Goal: Task Accomplishment & Management: Use online tool/utility

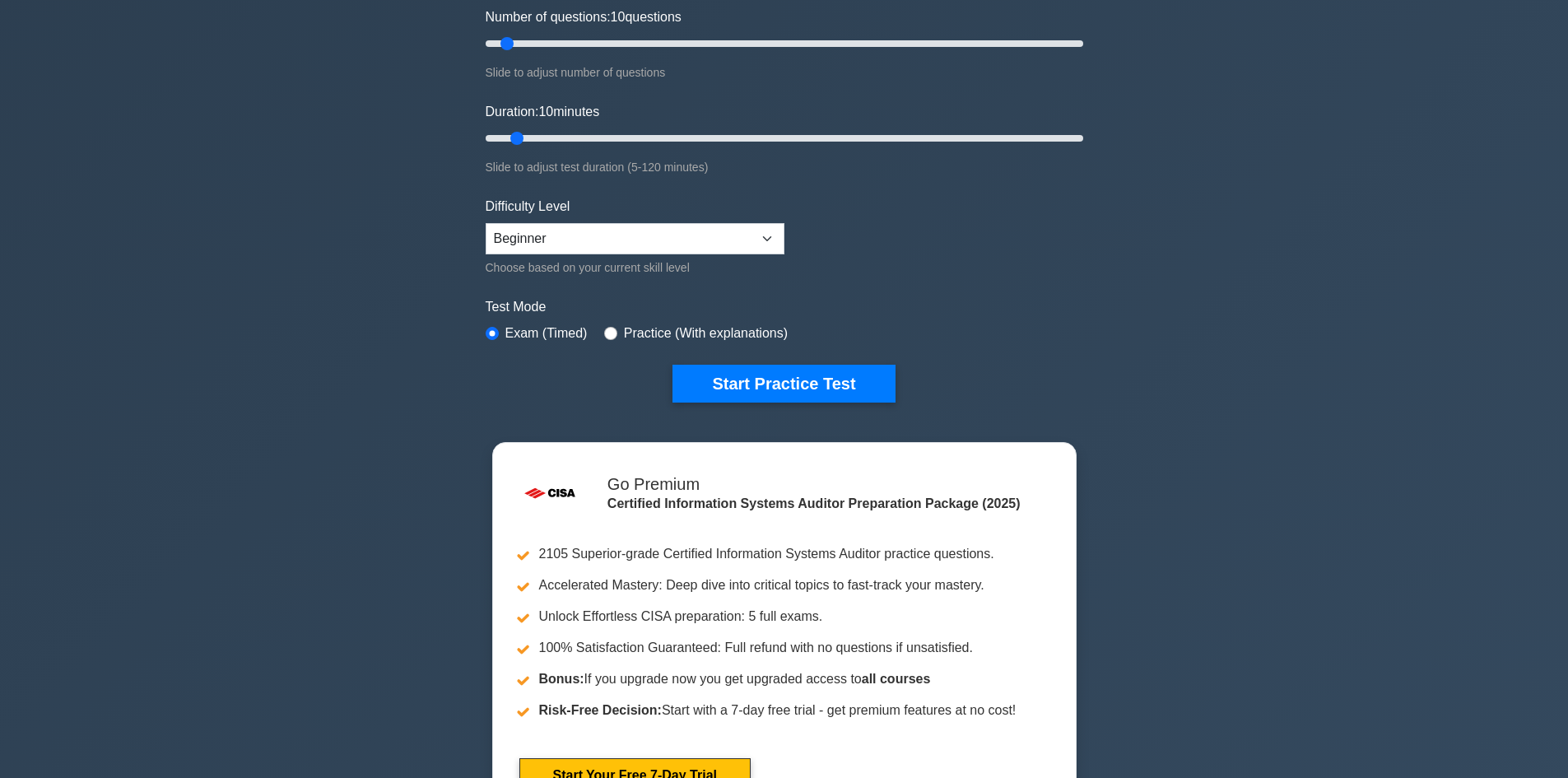
scroll to position [329, 0]
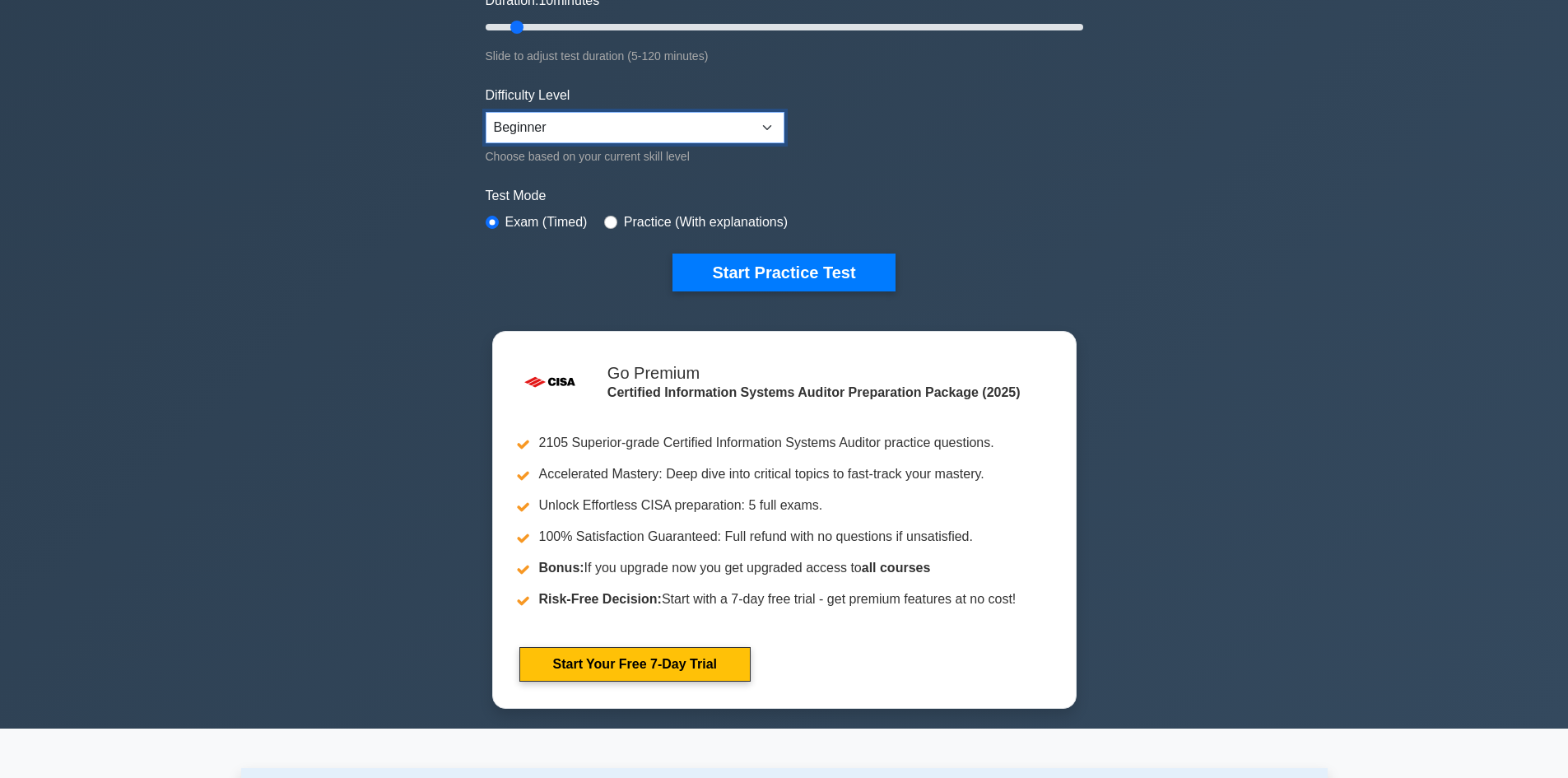
click at [765, 126] on select "Beginner Intermediate Expert" at bounding box center [635, 128] width 299 height 31
select select "intermediate"
click at [486, 112] on select "Beginner Intermediate Expert" at bounding box center [635, 128] width 299 height 31
click at [761, 263] on button "Start Practice Test" at bounding box center [783, 272] width 222 height 38
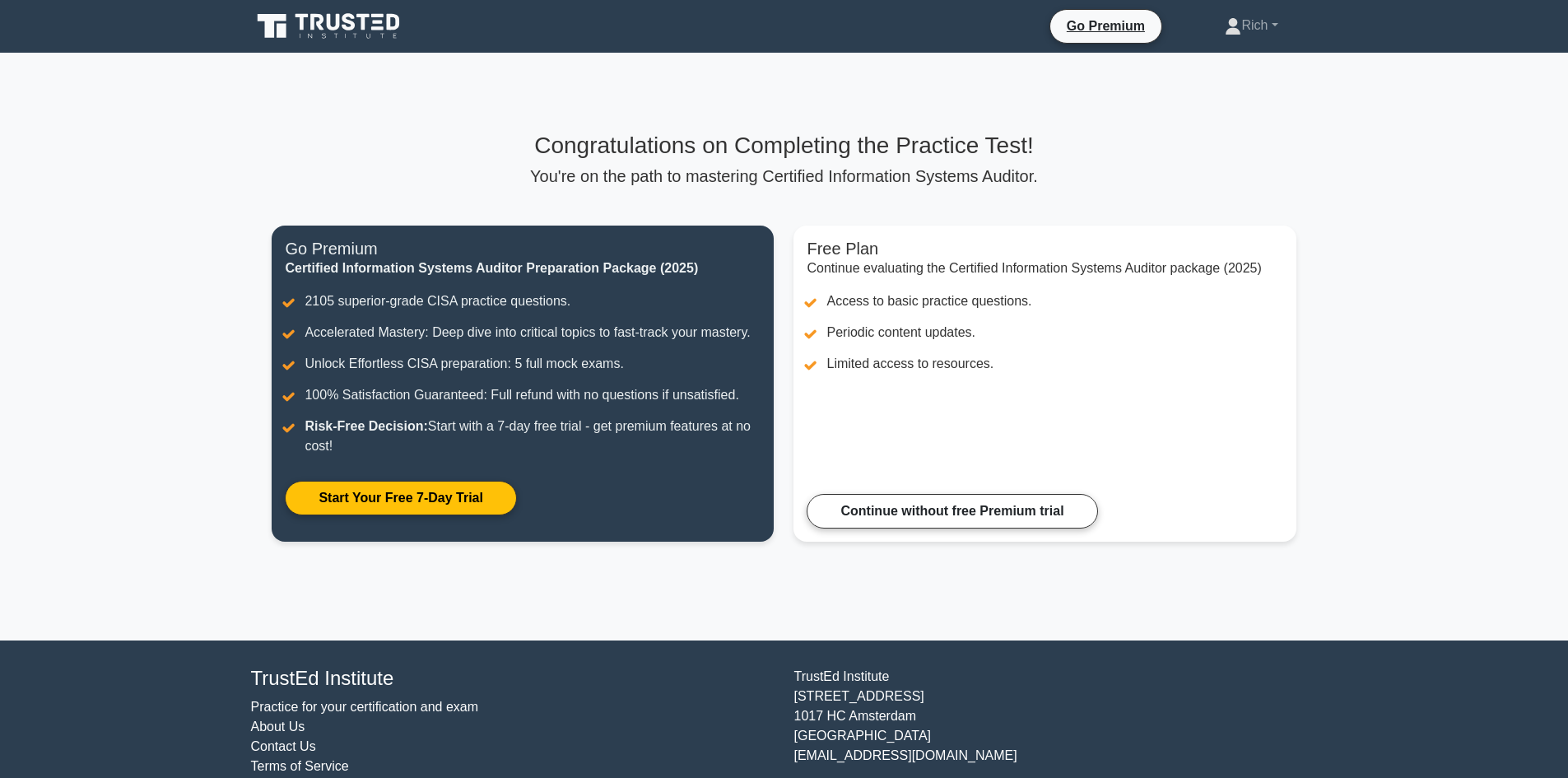
click at [1457, 312] on main "Congratulations on Completing the Practice Test! You're on the path to masterin…" at bounding box center [784, 347] width 1568 height 588
